Goal: Task Accomplishment & Management: Manage account settings

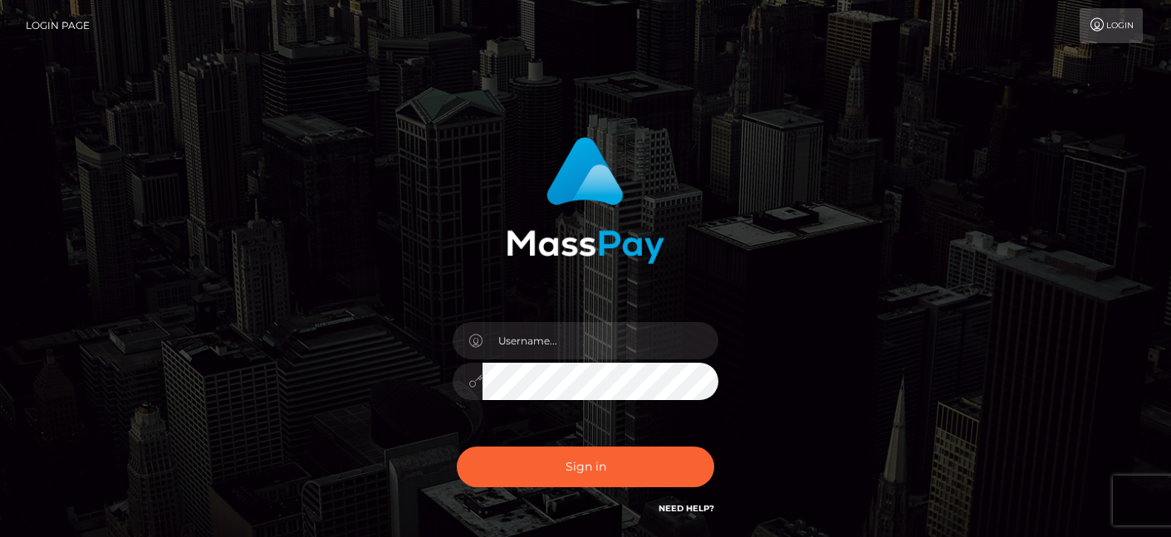
type input "[EMAIL_ADDRESS][DOMAIN_NAME]"
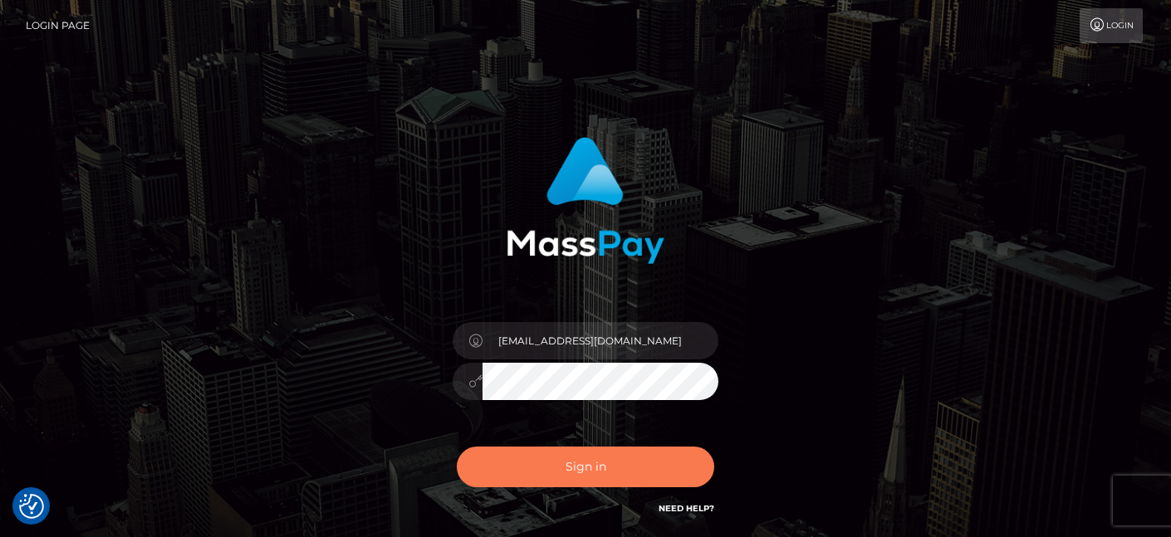
click at [574, 475] on button "Sign in" at bounding box center [585, 467] width 257 height 41
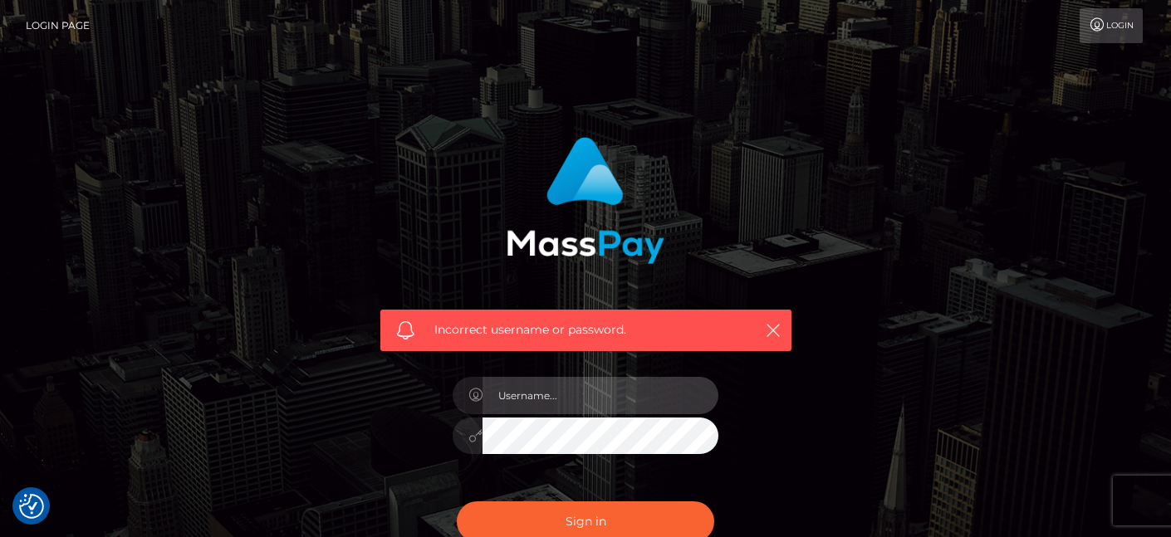
type input "[EMAIL_ADDRESS][DOMAIN_NAME]"
click at [470, 438] on icon at bounding box center [475, 435] width 14 height 13
click at [472, 439] on icon at bounding box center [475, 435] width 14 height 13
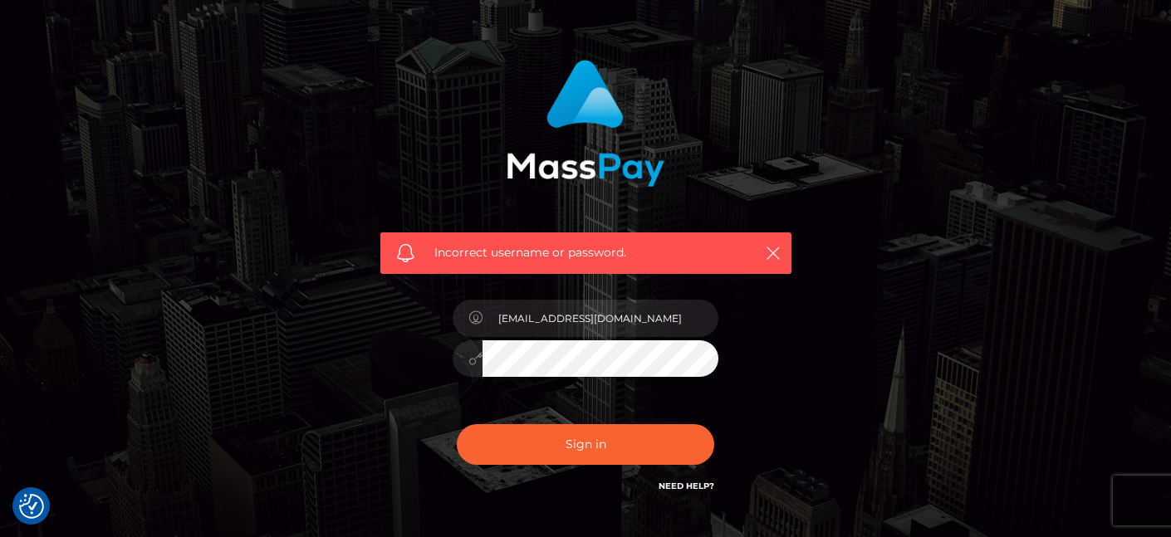
scroll to position [78, 0]
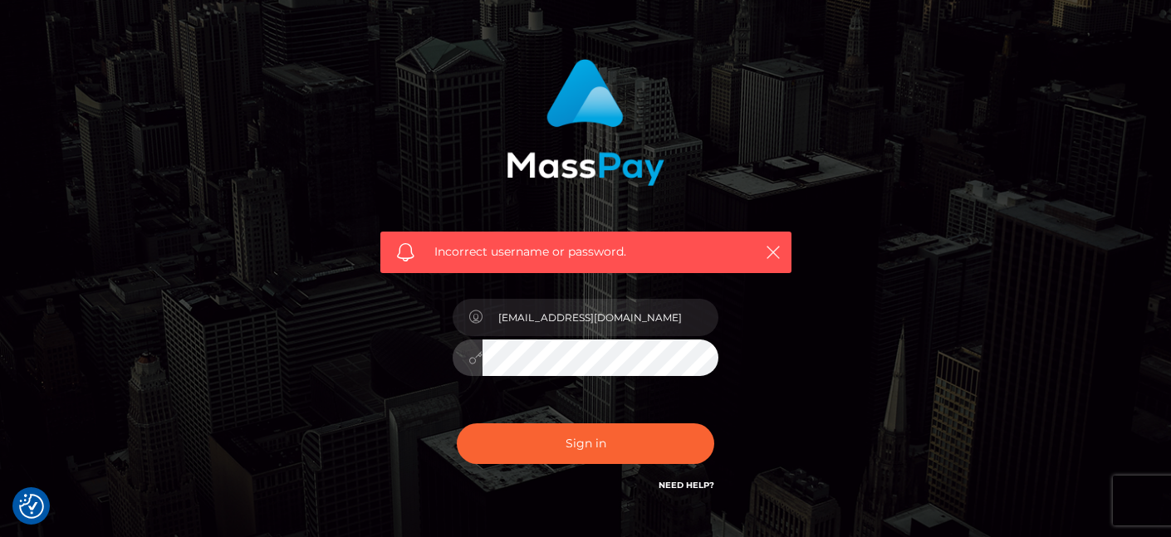
click at [476, 355] on div at bounding box center [586, 356] width 266 height 32
click at [457, 424] on button "Sign in" at bounding box center [585, 444] width 257 height 41
